Goal: Task Accomplishment & Management: Use online tool/utility

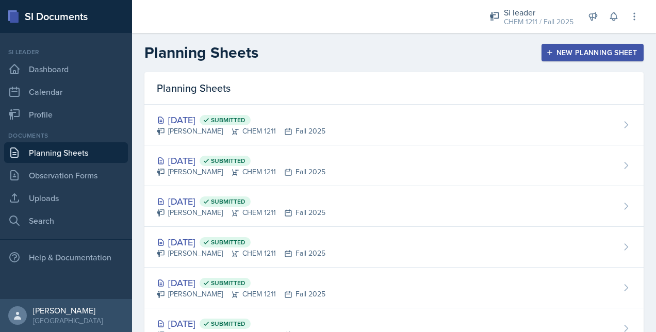
click at [370, 30] on div at bounding box center [301, 16] width 322 height 33
click at [588, 53] on div "New Planning Sheet" at bounding box center [592, 52] width 89 height 8
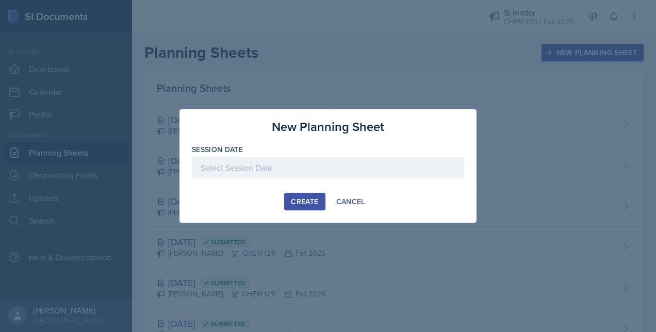
click at [313, 165] on div at bounding box center [328, 168] width 272 height 22
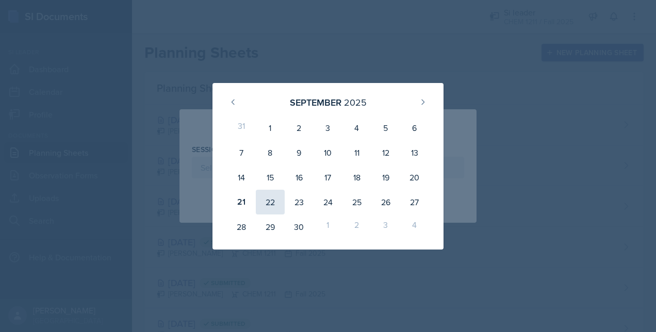
click at [272, 203] on div "22" at bounding box center [270, 202] width 29 height 25
type input "[DATE]"
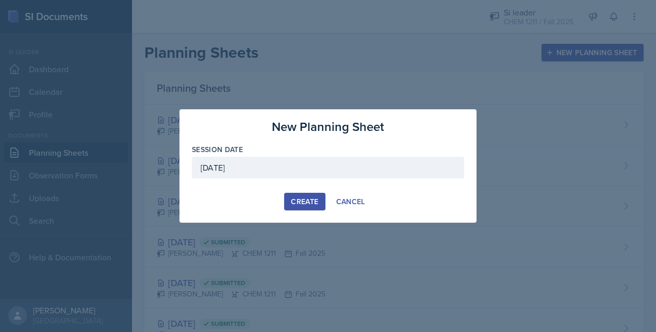
click at [282, 202] on div "Create Cancel" at bounding box center [328, 202] width 272 height 18
click at [312, 196] on button "Create" at bounding box center [304, 202] width 41 height 18
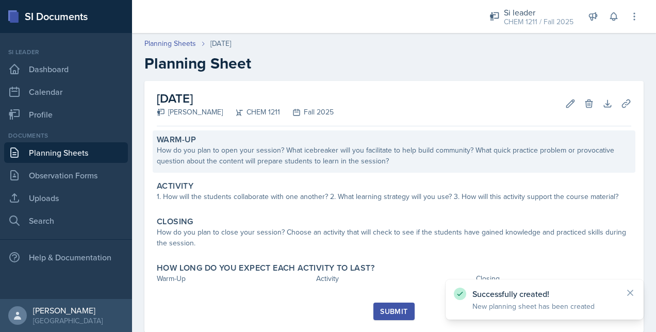
click at [273, 157] on div "How do you plan to open your session? What icebreaker will you facilitate to he…" at bounding box center [394, 156] width 475 height 22
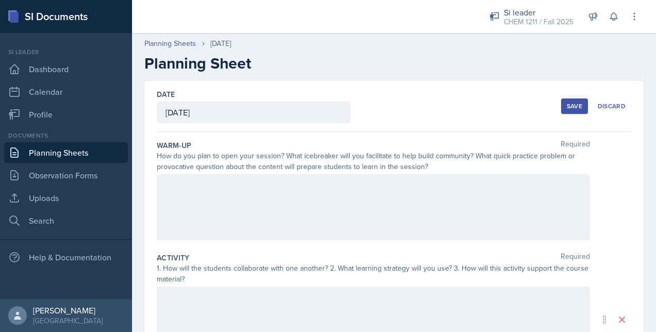
click at [230, 190] on div at bounding box center [373, 207] width 433 height 66
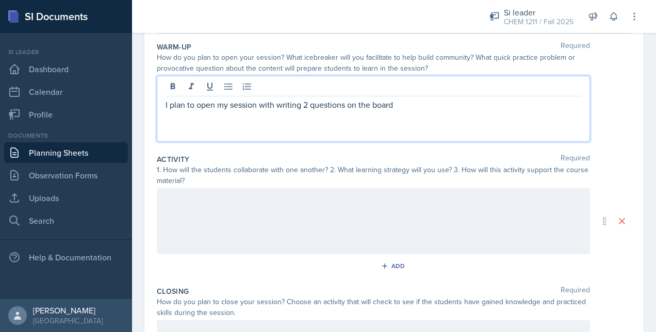
scroll to position [99, 0]
click at [411, 299] on div "How do you plan to close your session? Choose an activity that will check to se…" at bounding box center [373, 307] width 433 height 22
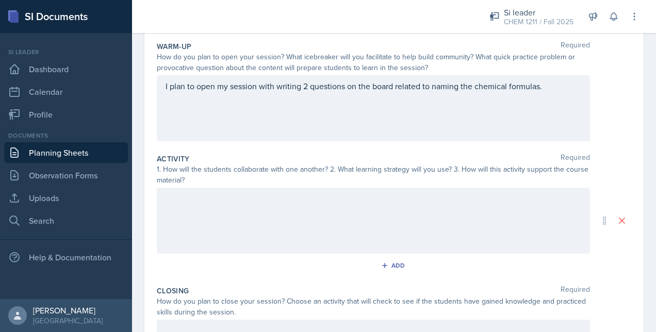
click at [286, 214] on div at bounding box center [373, 221] width 433 height 66
